Goal: Information Seeking & Learning: Learn about a topic

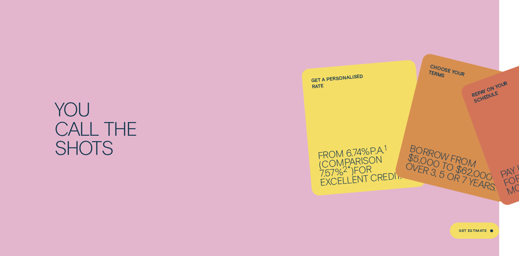
scroll to position [569, 0]
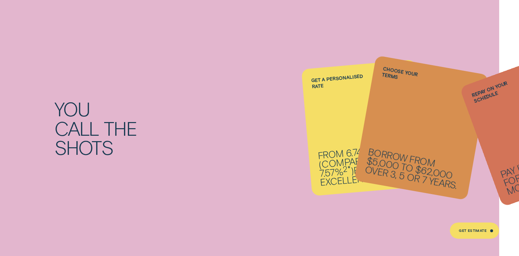
click at [332, 166] on li "Repay on your schedule Pay it back weekly, fortnightly or monthly." at bounding box center [363, 128] width 114 height 127
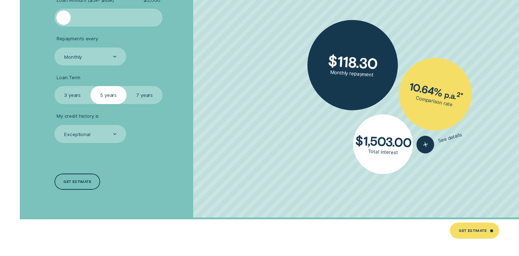
scroll to position [1289, 0]
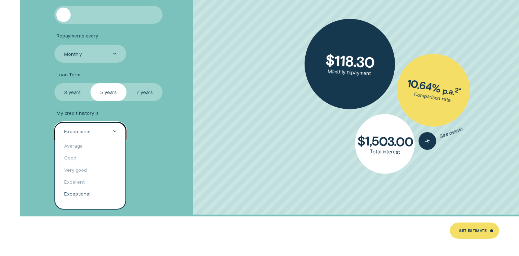
click at [107, 132] on div "Exceptional" at bounding box center [90, 131] width 72 height 18
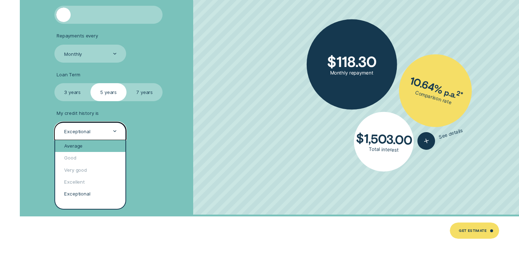
click at [80, 146] on div "Average" at bounding box center [90, 146] width 70 height 12
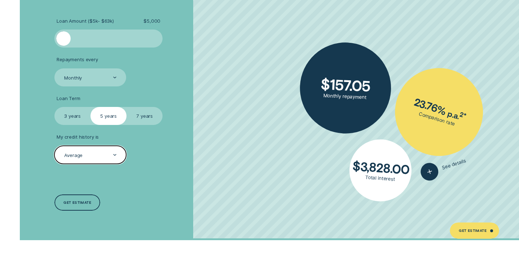
scroll to position [1257, 0]
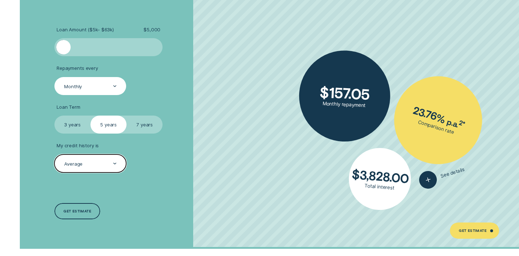
click at [114, 80] on div at bounding box center [114, 86] width 3 height 17
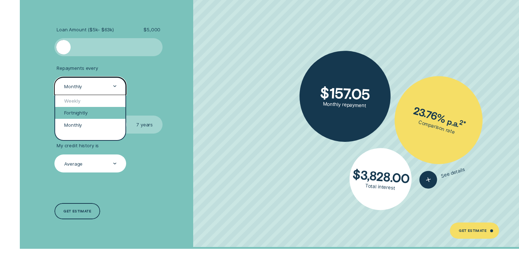
click at [98, 111] on div "Fortnightly" at bounding box center [90, 113] width 70 height 12
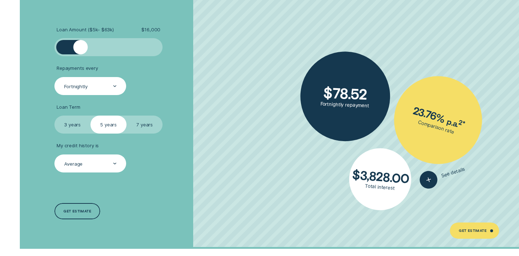
click at [80, 46] on div at bounding box center [108, 47] width 90 height 14
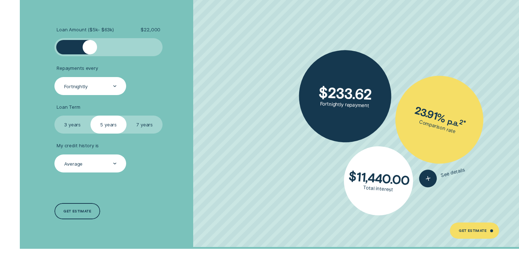
click at [90, 46] on div at bounding box center [108, 47] width 90 height 14
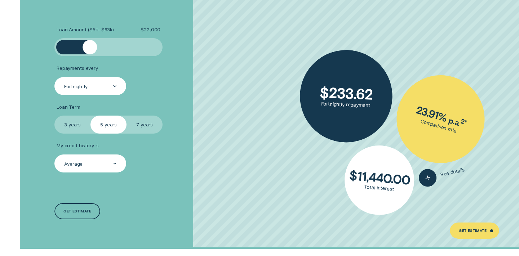
click at [102, 45] on div at bounding box center [108, 47] width 90 height 14
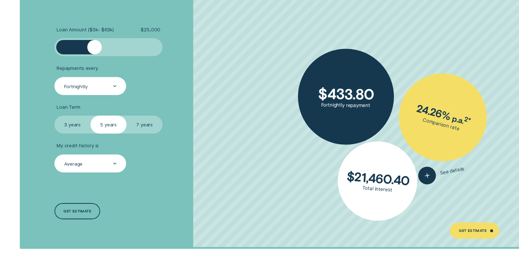
click at [94, 46] on div at bounding box center [108, 47] width 90 height 14
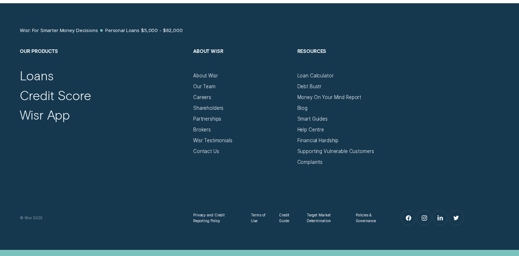
scroll to position [3715, 0]
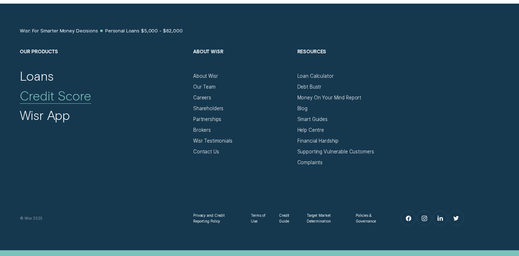
click at [59, 88] on div "Credit Score" at bounding box center [55, 95] width 71 height 15
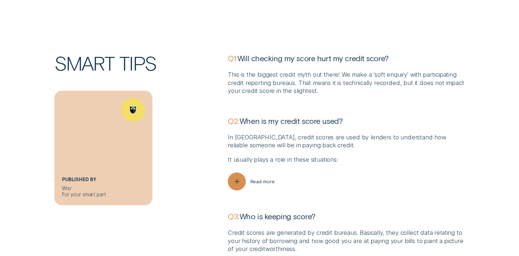
scroll to position [1725, 0]
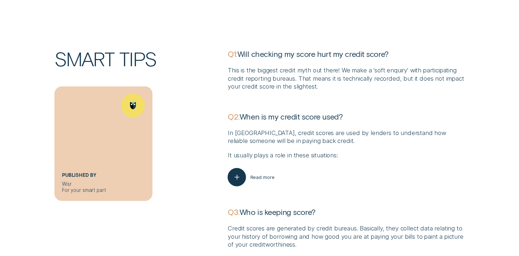
click at [267, 174] on span "Read more" at bounding box center [262, 177] width 24 height 6
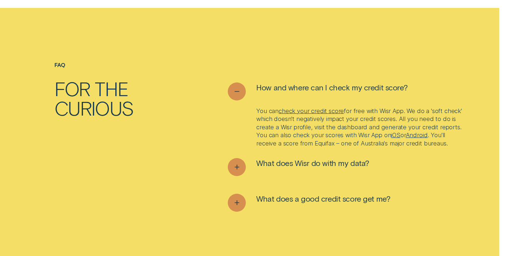
scroll to position [2219, 0]
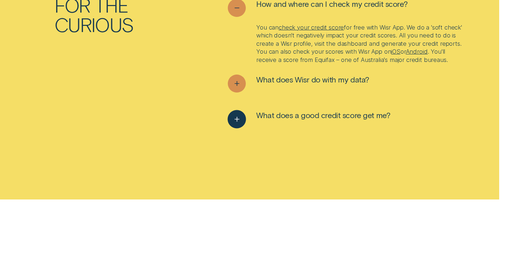
click at [235, 117] on icon "See more" at bounding box center [236, 119] width 9 height 11
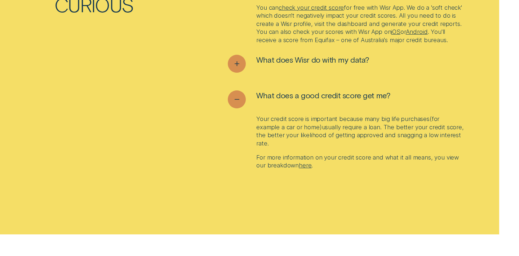
scroll to position [2317, 0]
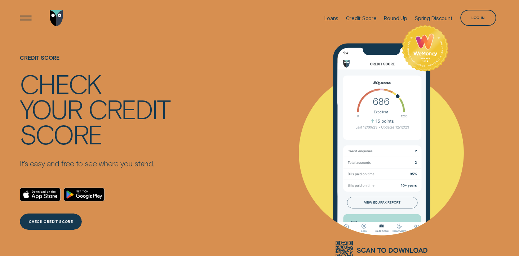
click at [324, 21] on div at bounding box center [324, 21] width 0 height 0
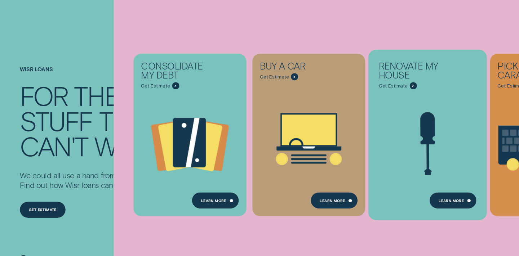
scroll to position [55, 0]
